Goal: Information Seeking & Learning: Find contact information

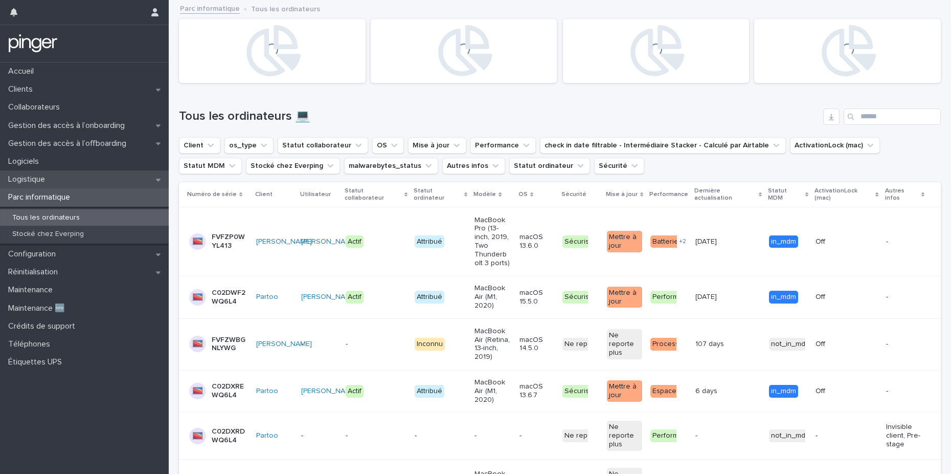
click at [77, 180] on div "Logistique" at bounding box center [84, 179] width 169 height 18
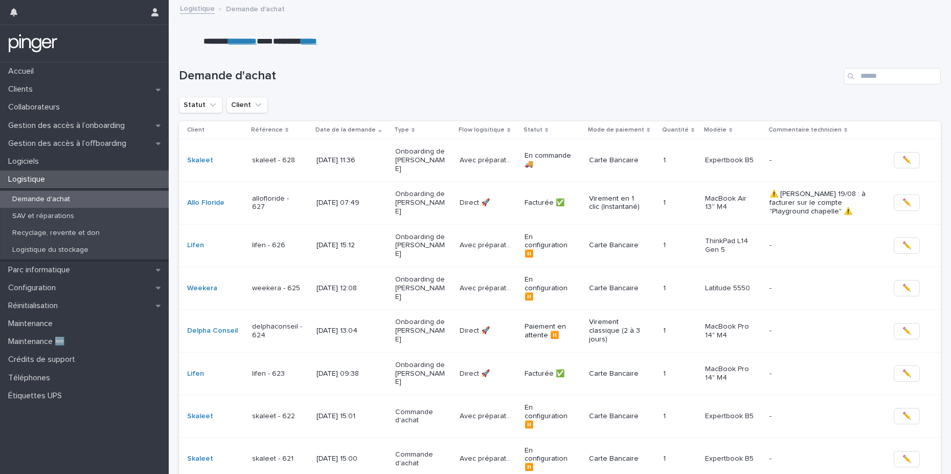
click at [339, 241] on td "14/8/2025 15:12" at bounding box center [351, 245] width 79 height 42
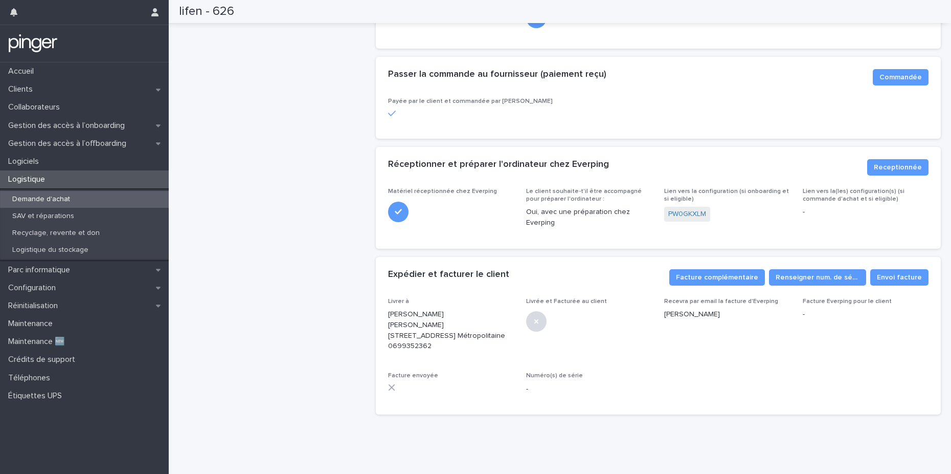
scroll to position [309, 0]
click at [483, 350] on p "Amel Moussaoui Lifen 43-45 Rue de Saint-Pétersbourg 75008 PARIS France Métropol…" at bounding box center [451, 330] width 126 height 42
click at [416, 351] on p "Amel Moussaoui Lifen 43-45 Rue de Saint-Pétersbourg 75008 PARIS France Métropol…" at bounding box center [451, 330] width 126 height 42
copy p "0699352362"
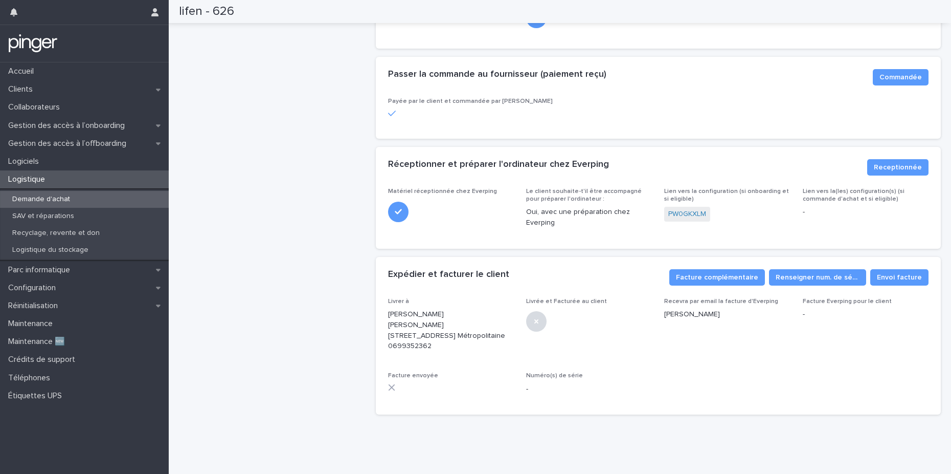
click at [312, 174] on div "lifen - 626 En configuration ⏸️ Commande Avec préparation 🛠️ Commentaire techni…" at bounding box center [273, 77] width 189 height 691
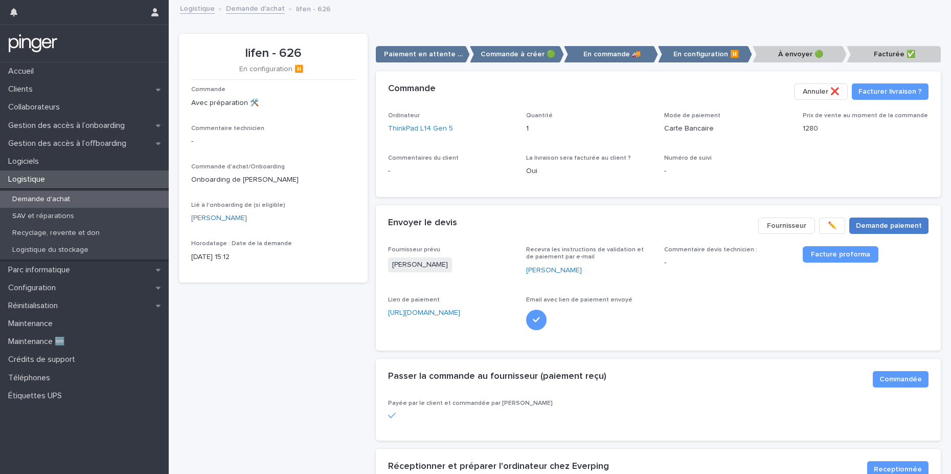
scroll to position [331, 0]
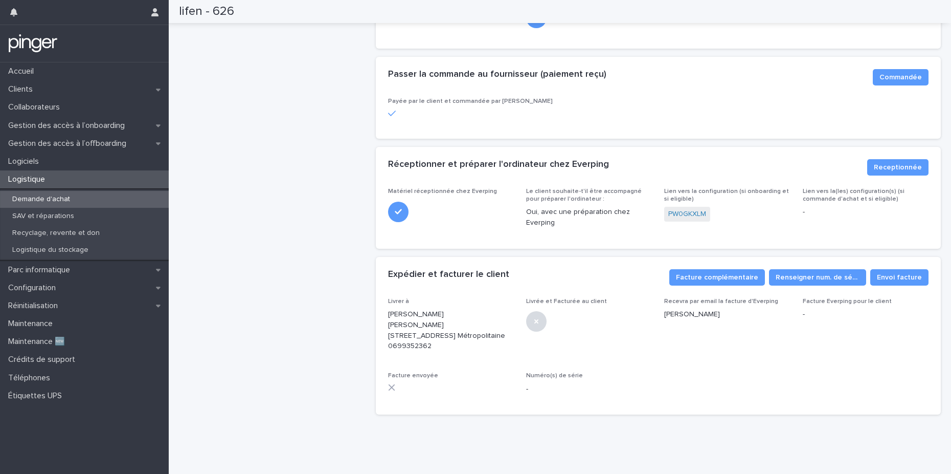
click at [299, 118] on div "lifen - 626 En configuration ⏸️ Commande Avec préparation 🛠️ Commentaire techni…" at bounding box center [273, 77] width 189 height 691
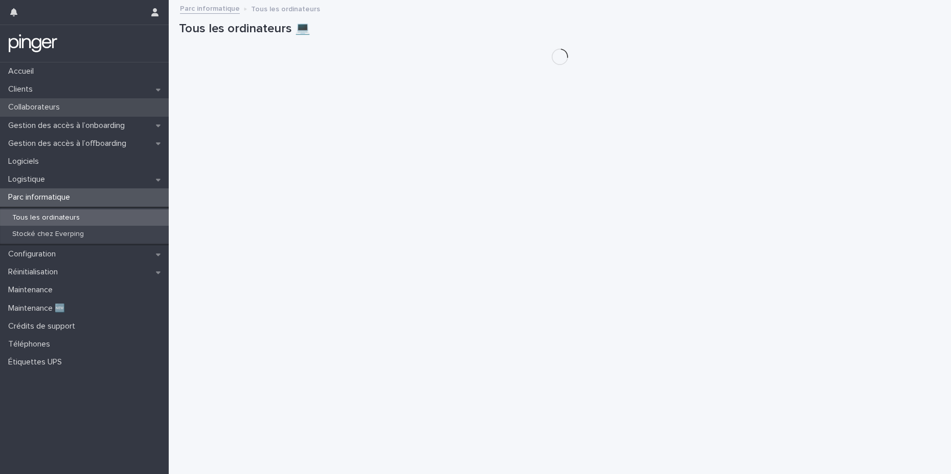
click at [49, 106] on p "Collaborateurs" at bounding box center [36, 107] width 64 height 10
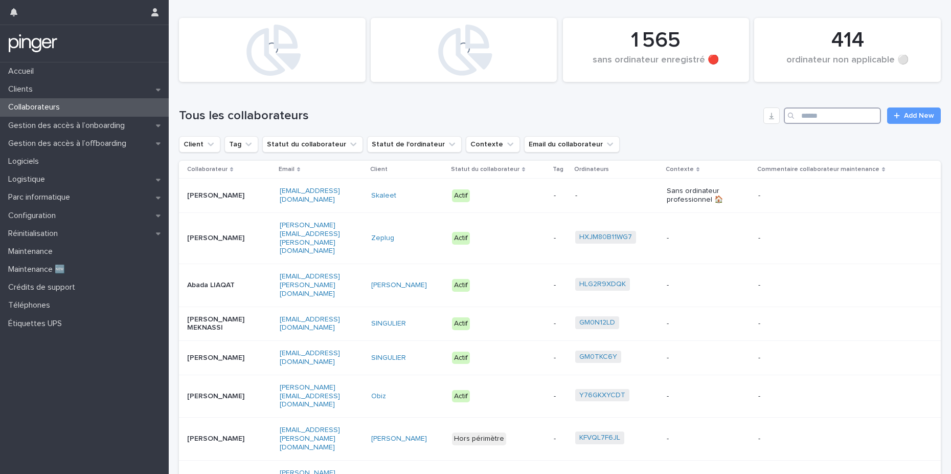
click at [806, 117] on input "Search" at bounding box center [832, 115] width 97 height 16
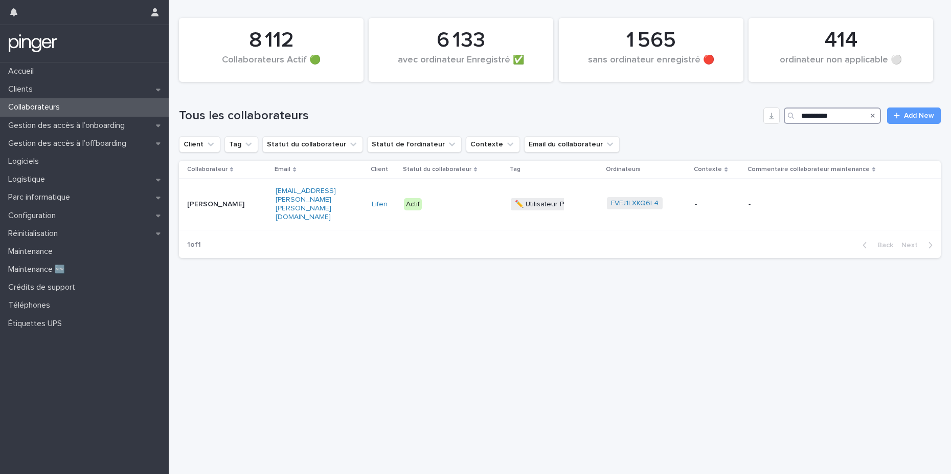
type input "**********"
